Goal: Information Seeking & Learning: Check status

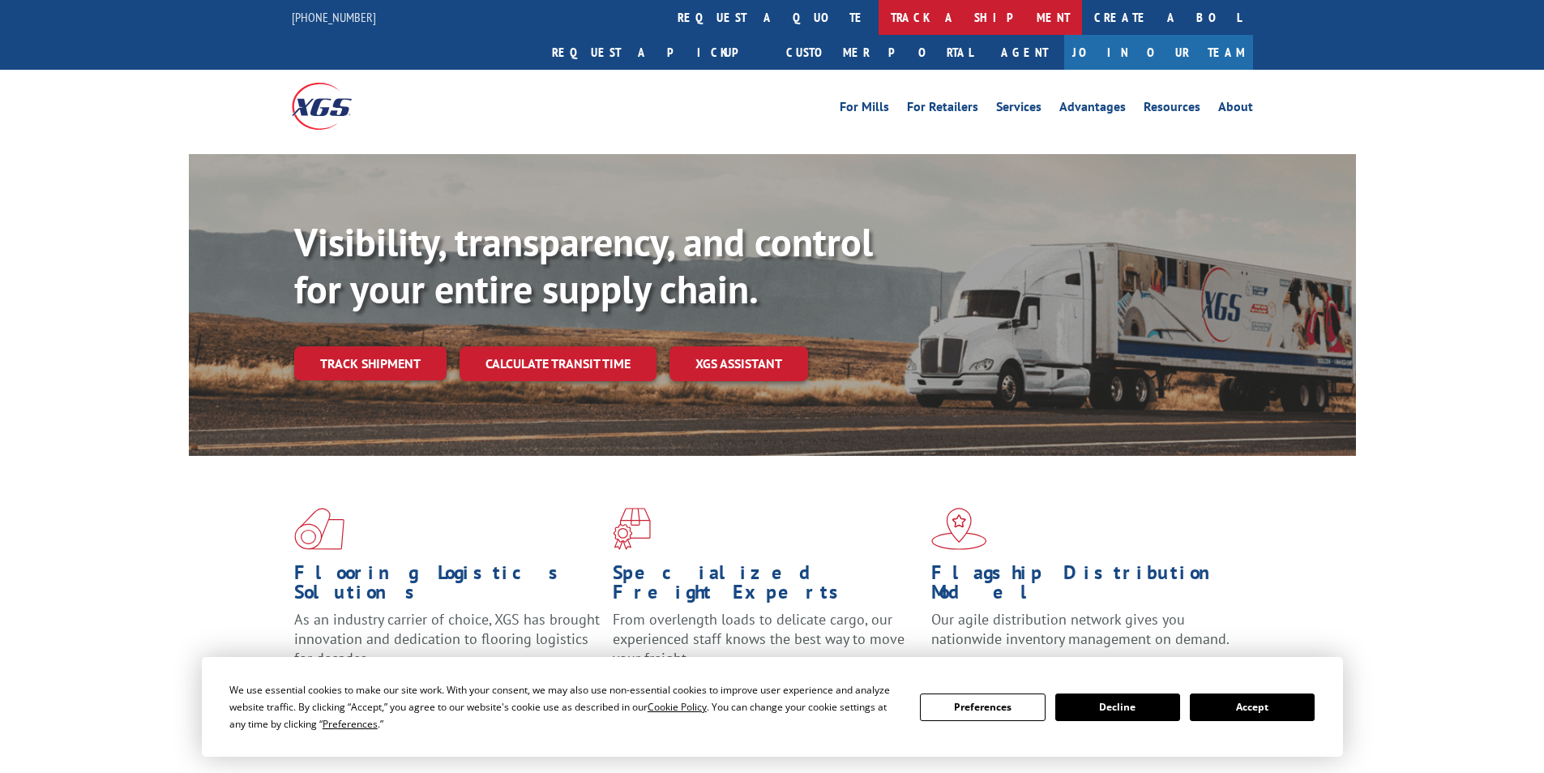
click at [879, 17] on link "track a shipment" at bounding box center [980, 17] width 203 height 35
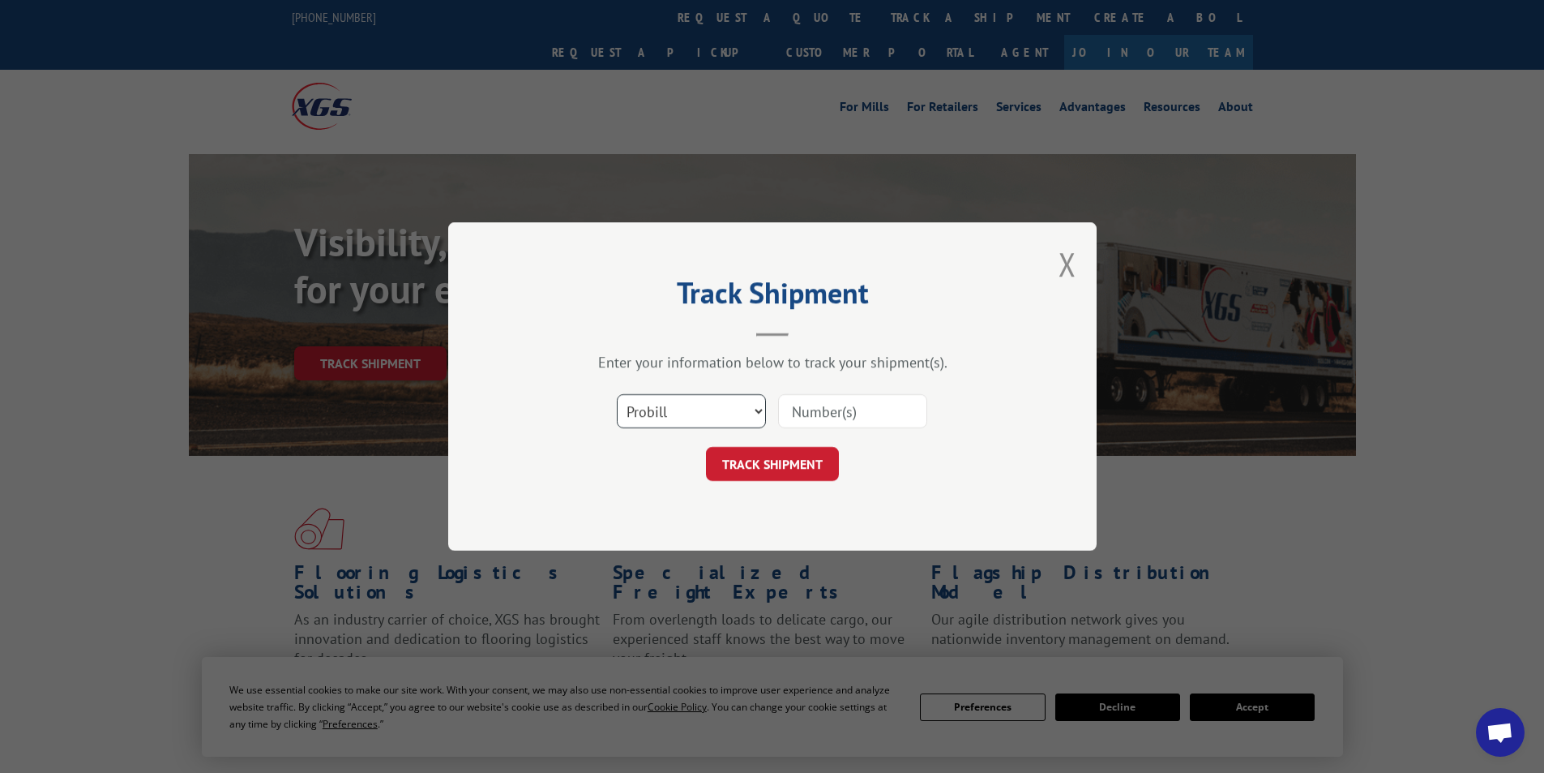
click at [758, 407] on select "Select category... Probill BOL PO" at bounding box center [691, 411] width 149 height 34
select select "bol"
click at [617, 394] on select "Select category... Probill BOL PO" at bounding box center [691, 411] width 149 height 34
click at [887, 416] on input at bounding box center [852, 411] width 149 height 34
paste input "2873228"
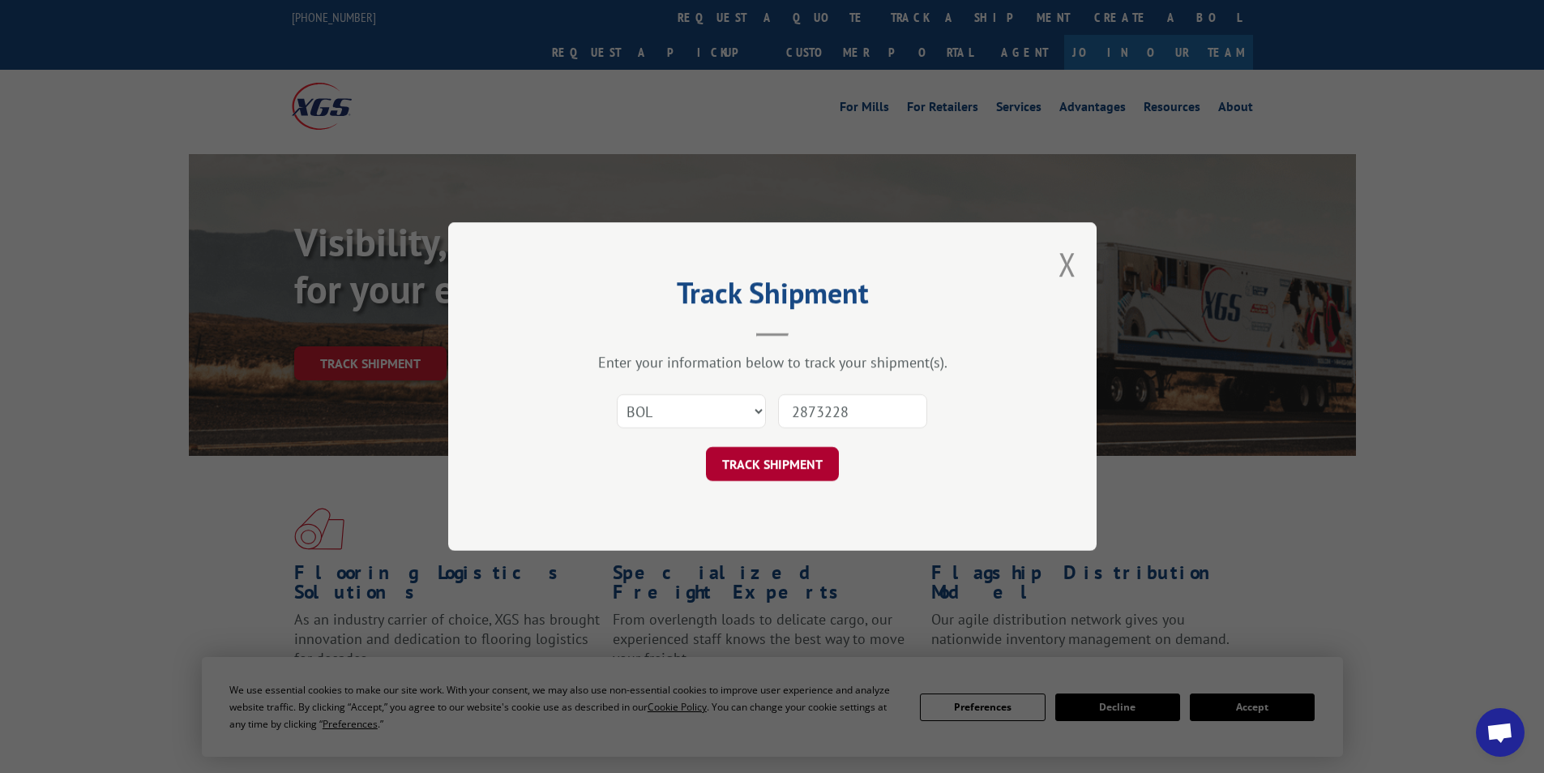
type input "2873228"
click at [756, 466] on button "TRACK SHIPMENT" at bounding box center [772, 464] width 133 height 34
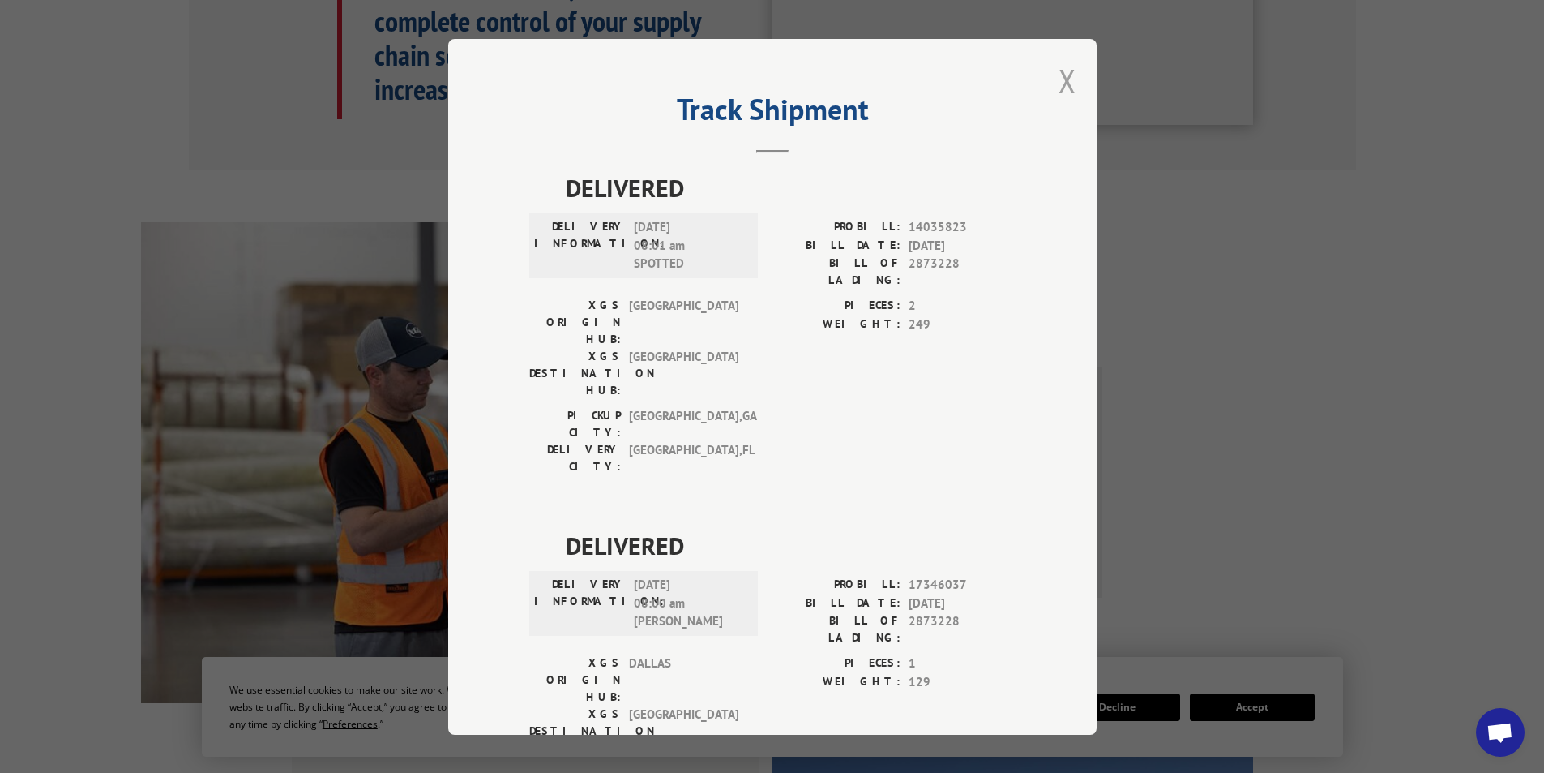
click at [1062, 84] on button "Close modal" at bounding box center [1068, 80] width 18 height 43
